Goal: Find specific page/section: Find specific page/section

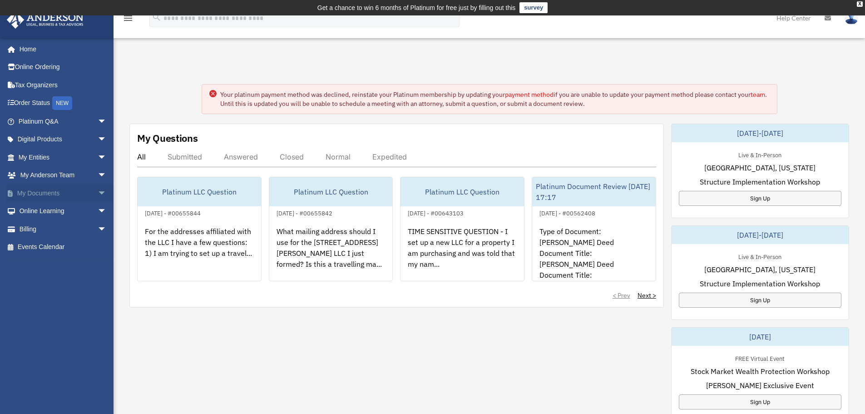
click at [47, 193] on link "My Documents arrow_drop_down" at bounding box center [63, 193] width 114 height 18
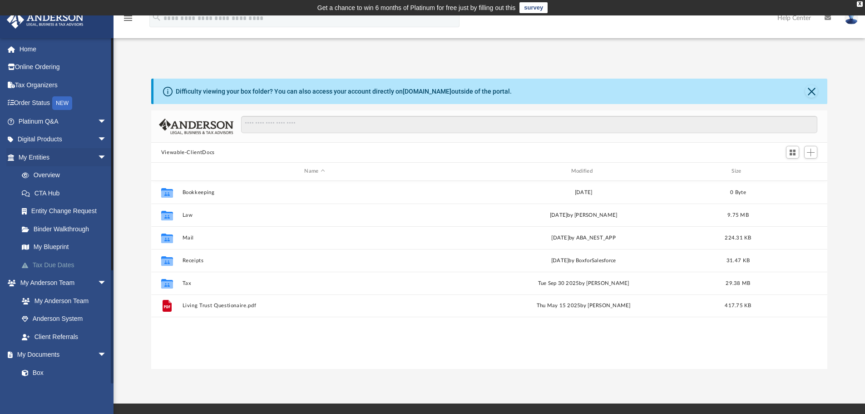
scroll to position [200, 669]
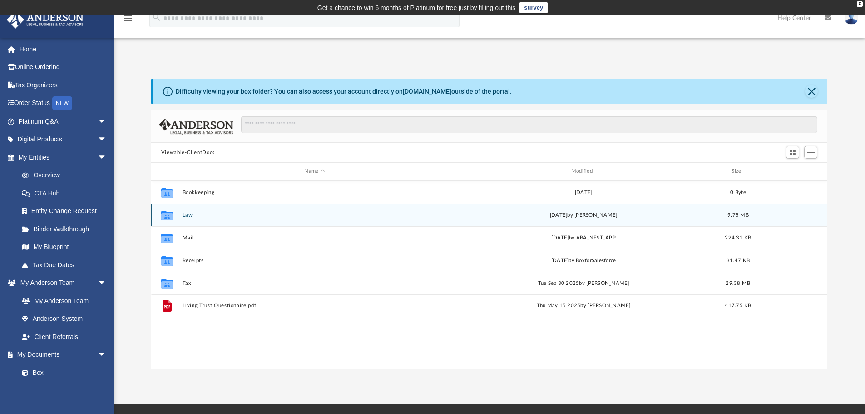
click at [187, 214] on button "Law" at bounding box center [314, 215] width 265 height 6
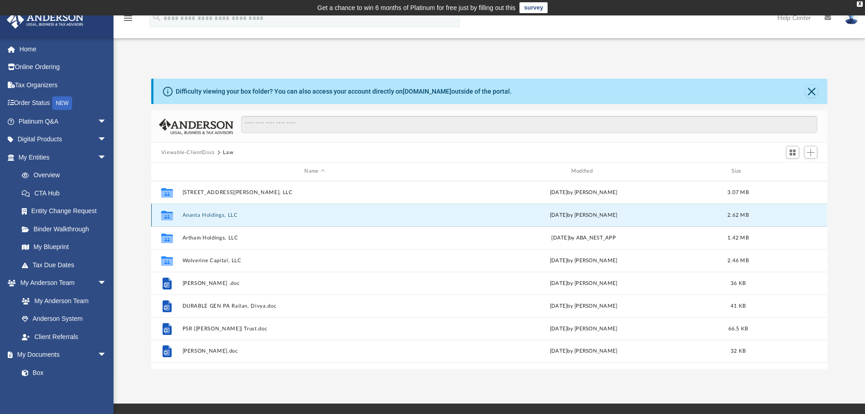
click at [195, 216] on button "Ananta Holdings, LLC" at bounding box center [314, 215] width 265 height 6
